Goal: Find contact information: Find contact information

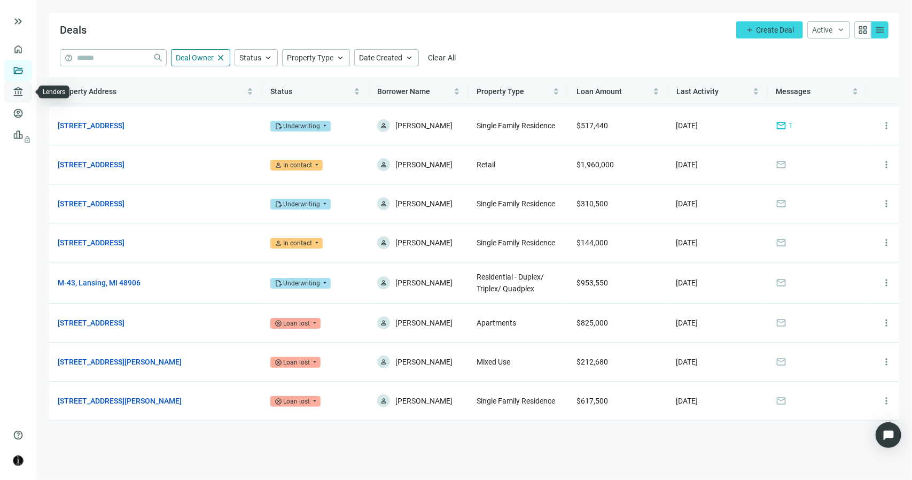
click at [27, 92] on link "Lenders" at bounding box center [41, 92] width 28 height 9
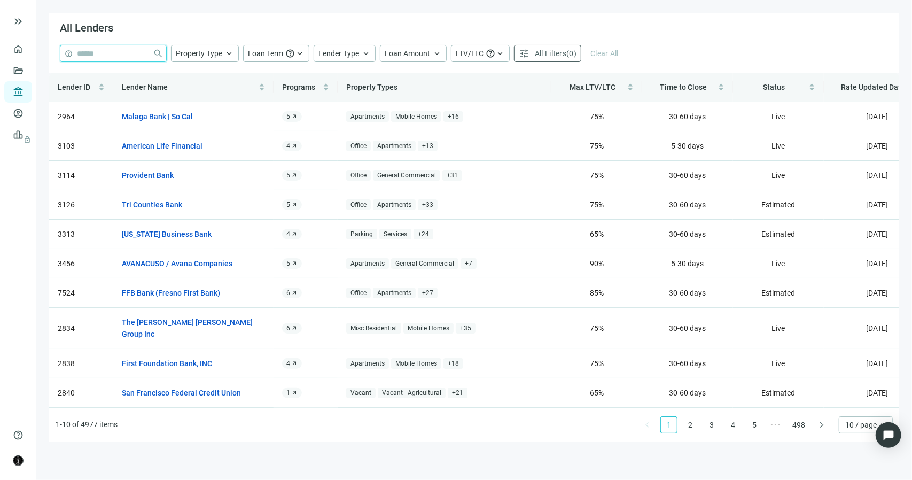
click at [110, 53] on input "search" at bounding box center [113, 53] width 72 height 16
paste input "*******"
type input "*******"
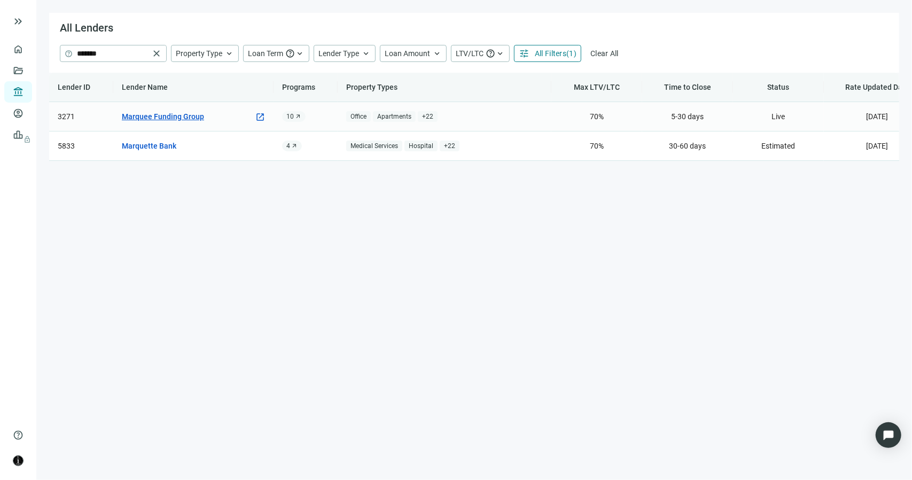
click at [160, 117] on link "Marquee Funding Group" at bounding box center [163, 117] width 82 height 12
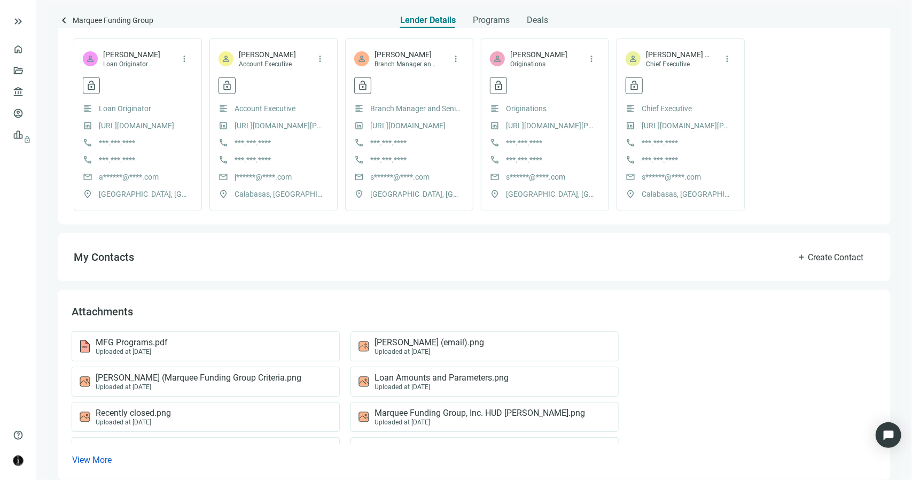
scroll to position [278, 0]
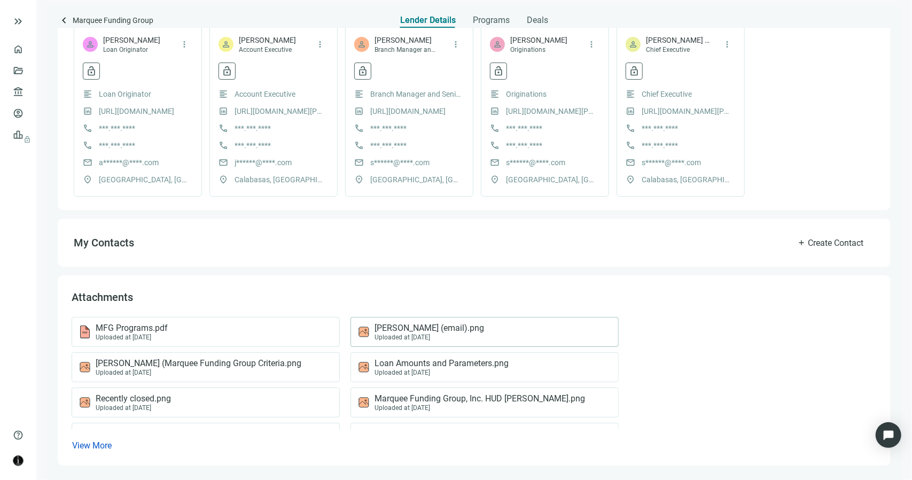
click at [408, 331] on span "[PERSON_NAME] (email).png" at bounding box center [430, 328] width 110 height 11
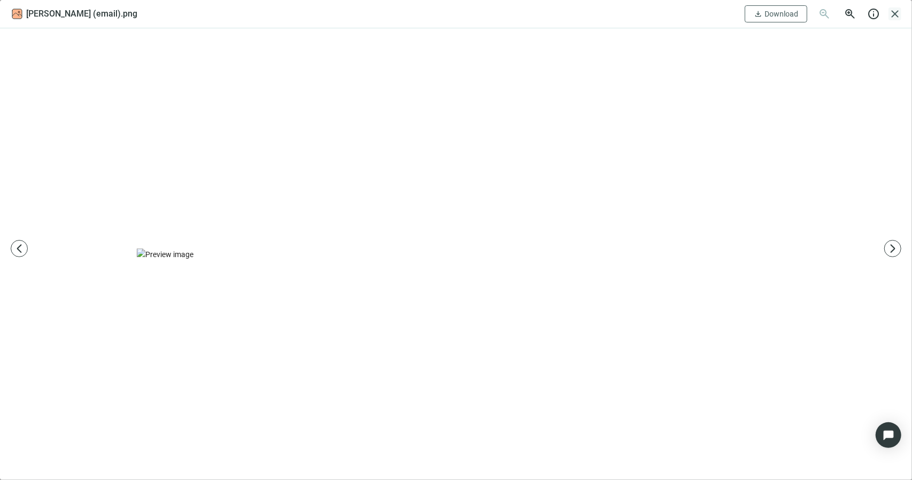
click at [891, 13] on span "close" at bounding box center [895, 13] width 13 height 13
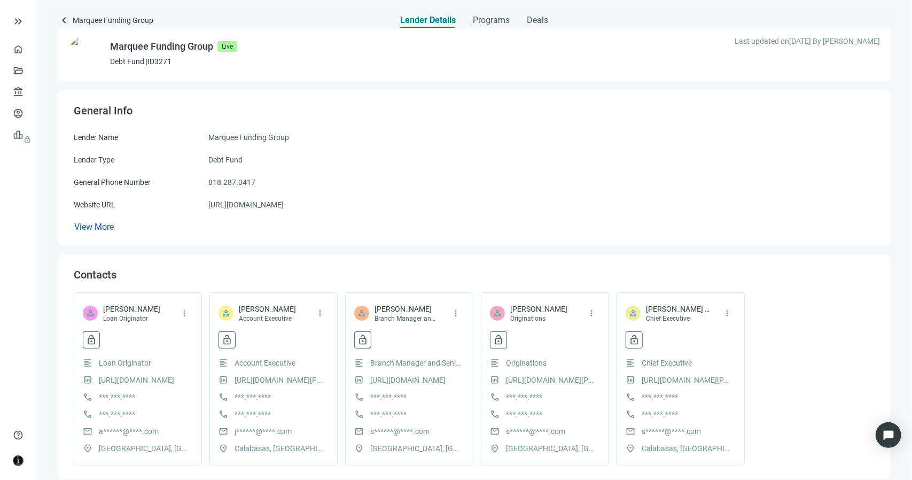
scroll to position [0, 0]
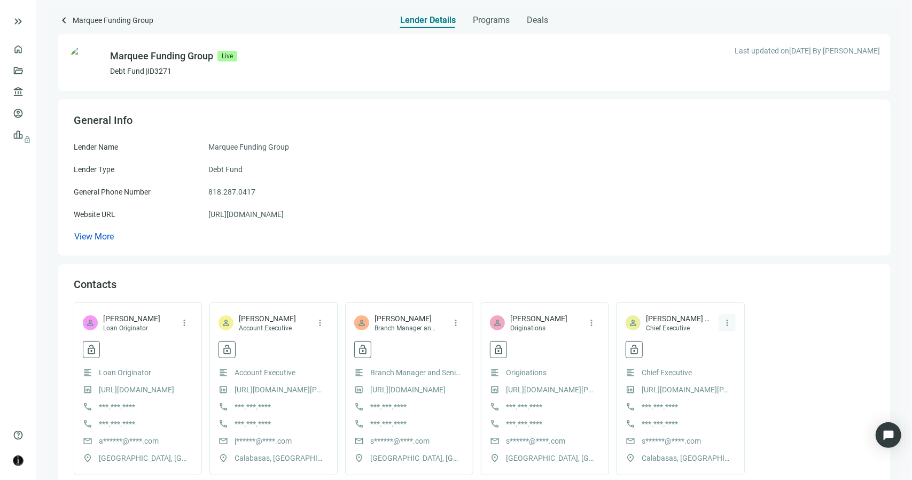
click at [729, 324] on span "more_vert" at bounding box center [727, 323] width 10 height 10
click at [383, 229] on div "Lender Name Marquee Funding Group Lender Type Debt Fund General Phone Number [P…" at bounding box center [474, 192] width 801 height 102
click at [105, 236] on span "View More" at bounding box center [94, 236] width 40 height 10
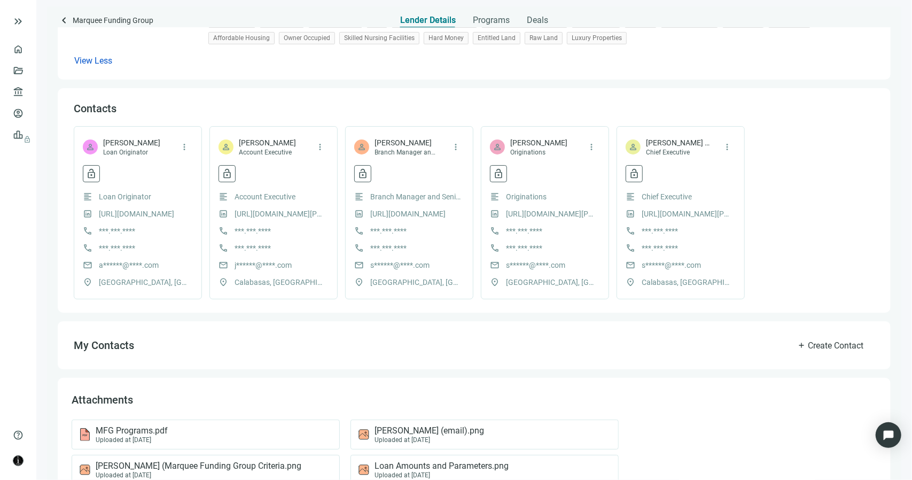
scroll to position [486, 0]
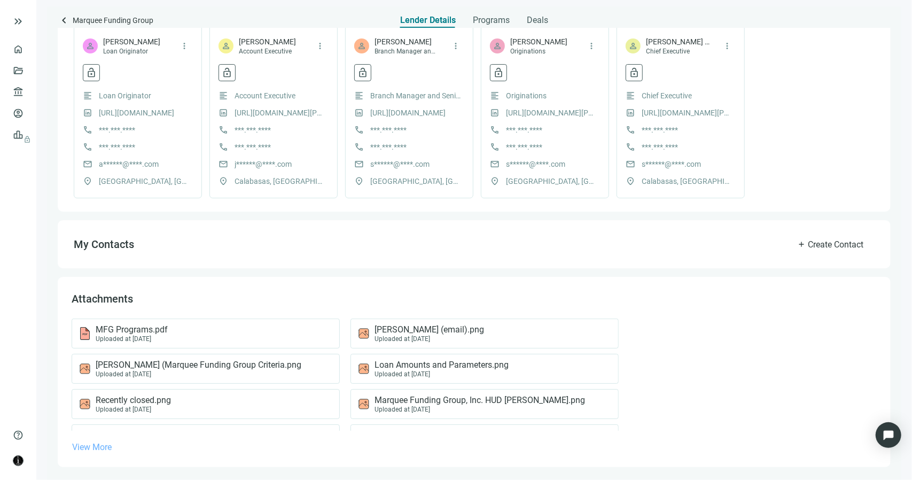
click at [93, 444] on span "View More" at bounding box center [92, 447] width 40 height 10
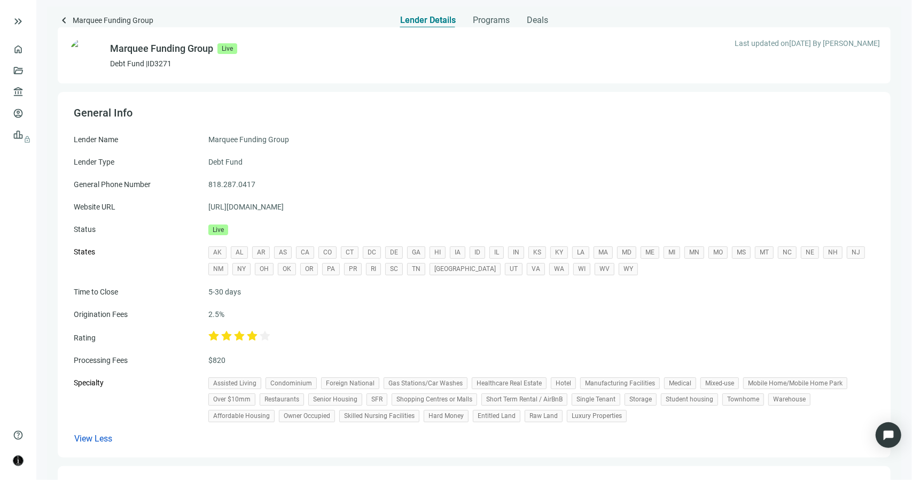
scroll to position [0, 0]
